Goal: Information Seeking & Learning: Check status

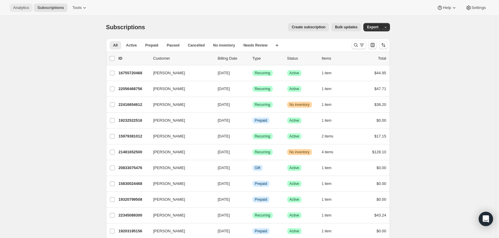
click at [21, 7] on span "Analytics" at bounding box center [21, 7] width 16 height 5
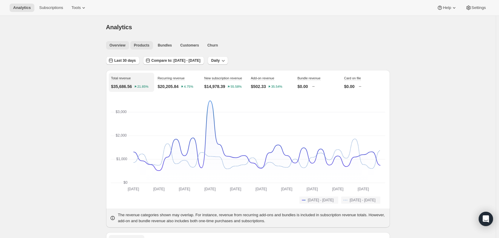
click at [142, 47] on span "Products" at bounding box center [142, 45] width 16 height 5
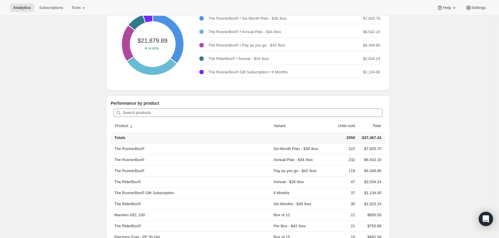
scroll to position [90, 0]
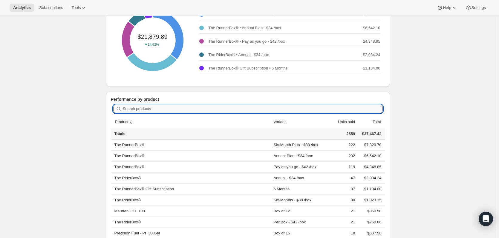
click at [159, 110] on input "Search products" at bounding box center [253, 109] width 260 height 8
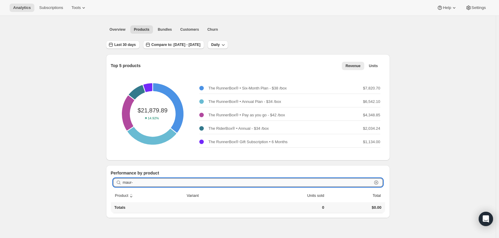
scroll to position [16, 0]
click at [160, 182] on input "maur-drin-320c" at bounding box center [247, 183] width 249 height 8
click at [165, 183] on input "maur-drin-320g" at bounding box center [247, 183] width 249 height 8
click at [161, 182] on input "maur-soli-160s" at bounding box center [247, 183] width 249 height 8
click at [161, 182] on input "maur-drin-160g" at bounding box center [247, 183] width 249 height 8
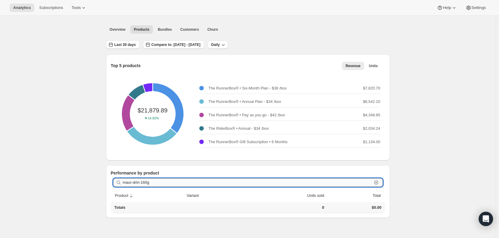
click at [163, 184] on input "maur-drin-160g" at bounding box center [247, 183] width 249 height 8
click at [168, 179] on input "maur-soli-160c" at bounding box center [247, 183] width 249 height 8
click at [153, 184] on input "maur-soli-160c" at bounding box center [247, 183] width 249 height 8
click at [150, 181] on input "maur-soli-" at bounding box center [247, 183] width 249 height 8
click at [167, 182] on input "maur-gel-160g" at bounding box center [247, 183] width 249 height 8
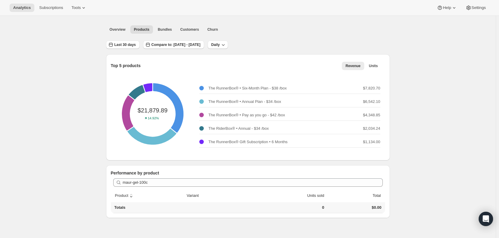
click at [130, 196] on icon at bounding box center [131, 196] width 6 height 6
click at [134, 196] on icon at bounding box center [131, 196] width 6 height 6
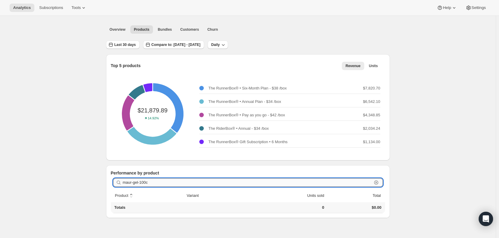
click at [153, 181] on input "maur-gel-100c" at bounding box center [247, 183] width 249 height 8
type input "maur-gel-100g"
click at [132, 194] on icon at bounding box center [131, 196] width 6 height 6
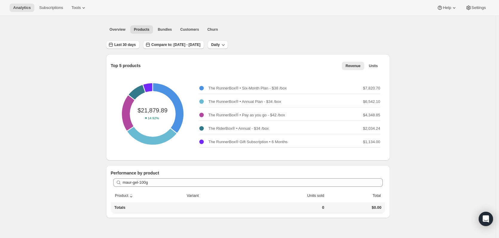
click at [132, 194] on icon at bounding box center [131, 196] width 6 height 6
click at [132, 197] on icon at bounding box center [131, 196] width 6 height 6
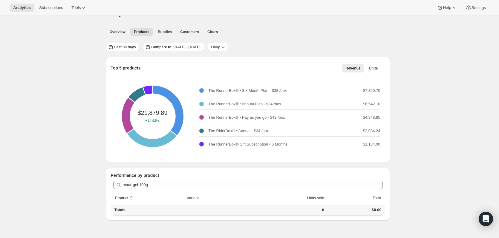
scroll to position [0, 0]
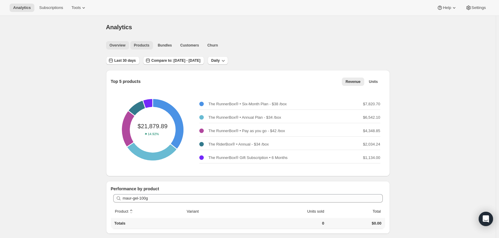
click at [121, 44] on span "Overview" at bounding box center [118, 45] width 16 height 5
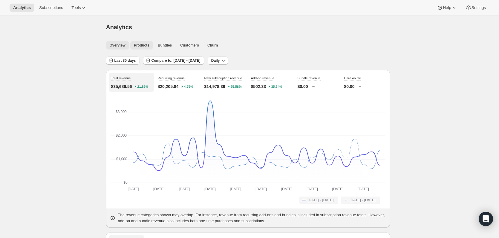
click at [138, 43] on button "Products" at bounding box center [141, 45] width 23 height 8
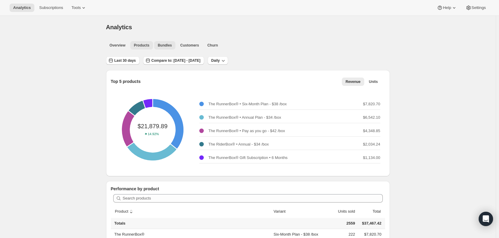
click at [165, 44] on span "Bundles" at bounding box center [165, 45] width 14 height 5
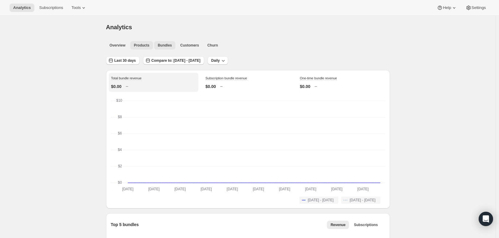
click at [141, 47] on span "Products" at bounding box center [142, 45] width 16 height 5
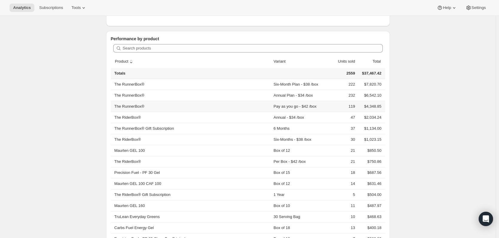
scroll to position [149, 0]
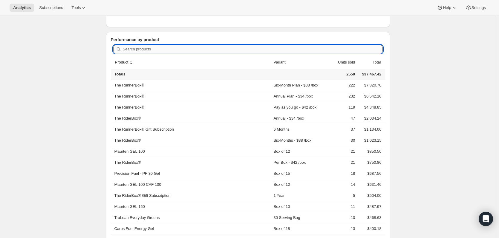
click at [166, 47] on input "Search products" at bounding box center [253, 49] width 260 height 8
click at [152, 50] on input "Search products" at bounding box center [253, 49] width 260 height 8
paste input "MAUR-DRIN-320C"
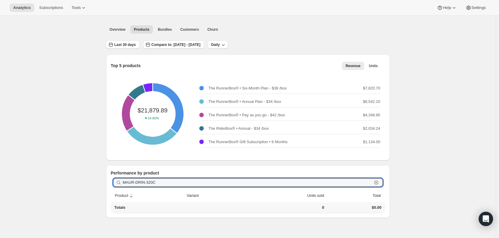
scroll to position [16, 0]
type input "M"
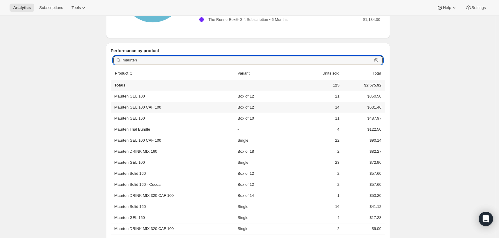
scroll to position [159, 0]
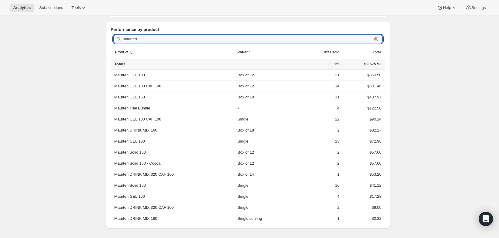
type input "maurten"
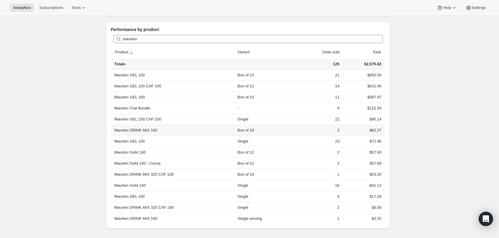
click at [193, 131] on th "Maurten DRINK MIX 160" at bounding box center [173, 130] width 125 height 11
